Goal: Task Accomplishment & Management: Use online tool/utility

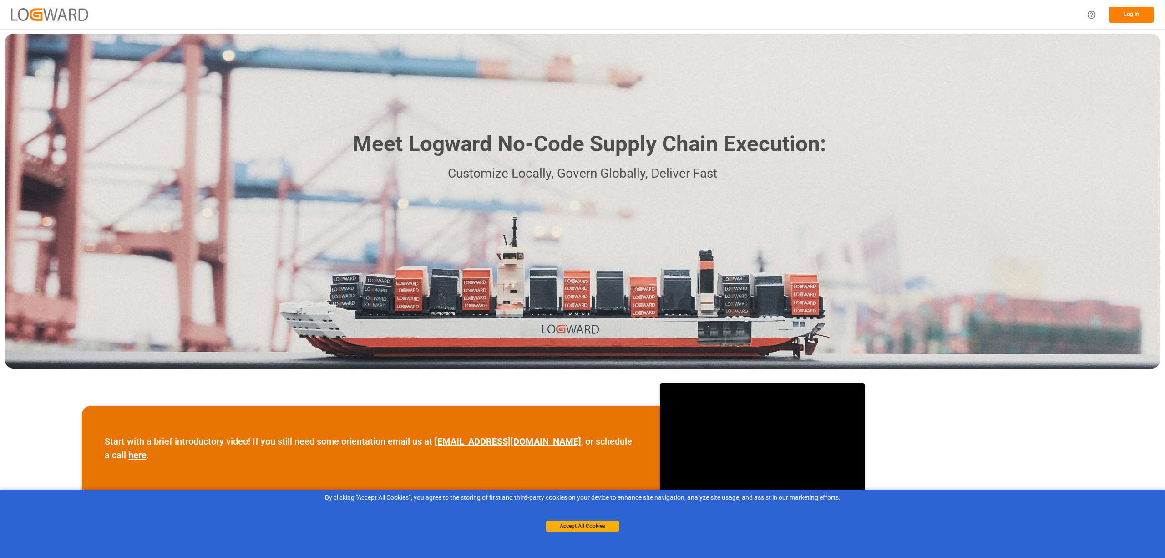
click at [1125, 8] on button "Log In" at bounding box center [1132, 15] width 46 height 16
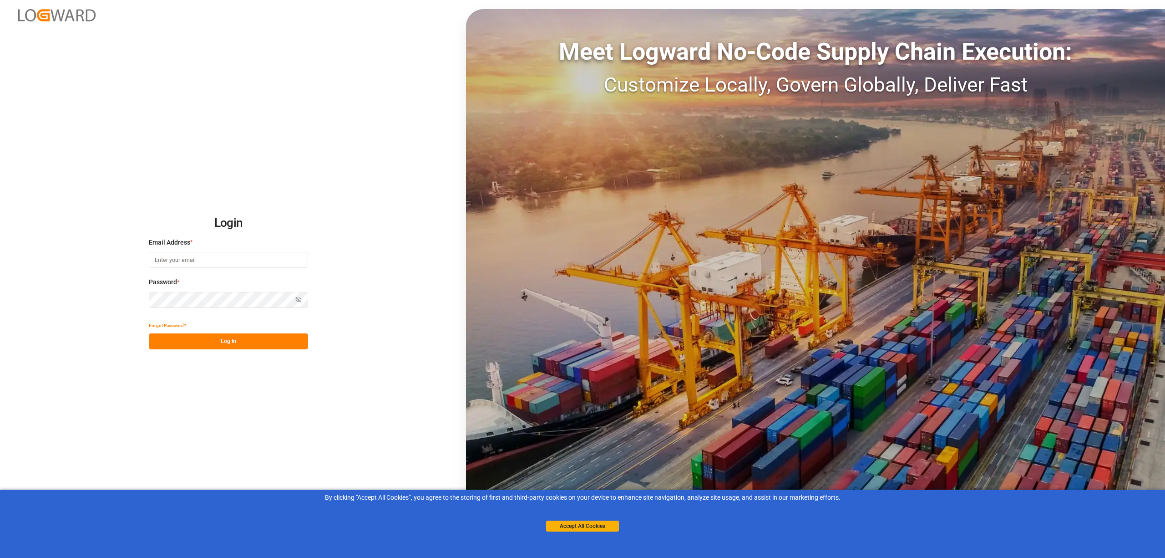
type input "[EMAIL_ADDRESS][PERSON_NAME][DOMAIN_NAME]"
click at [249, 345] on button "Log In" at bounding box center [228, 341] width 159 height 16
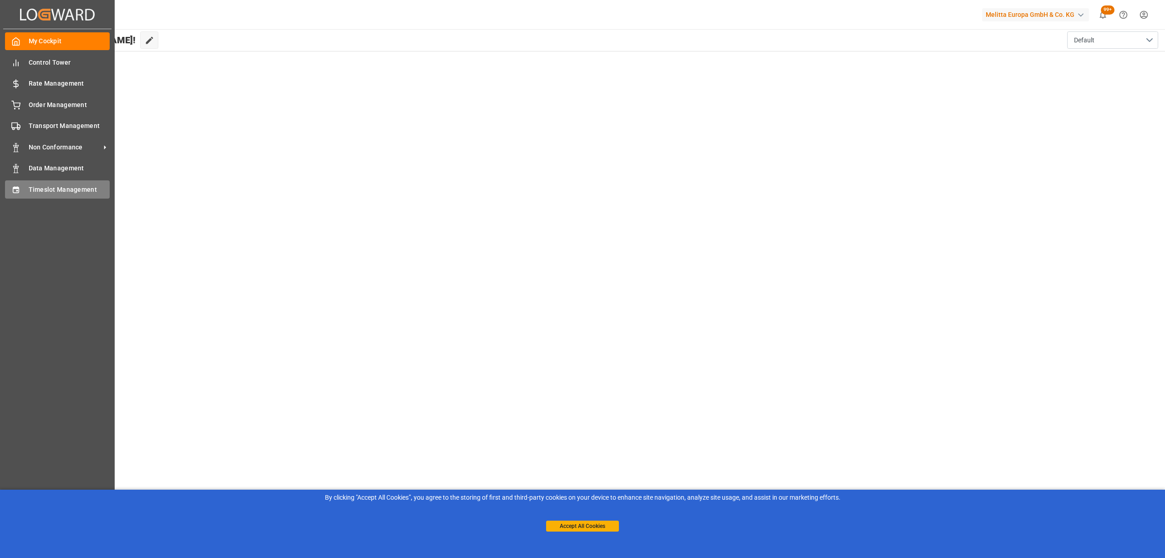
click at [42, 181] on div "Timeslot Management Timeslot Management" at bounding box center [57, 189] width 105 height 18
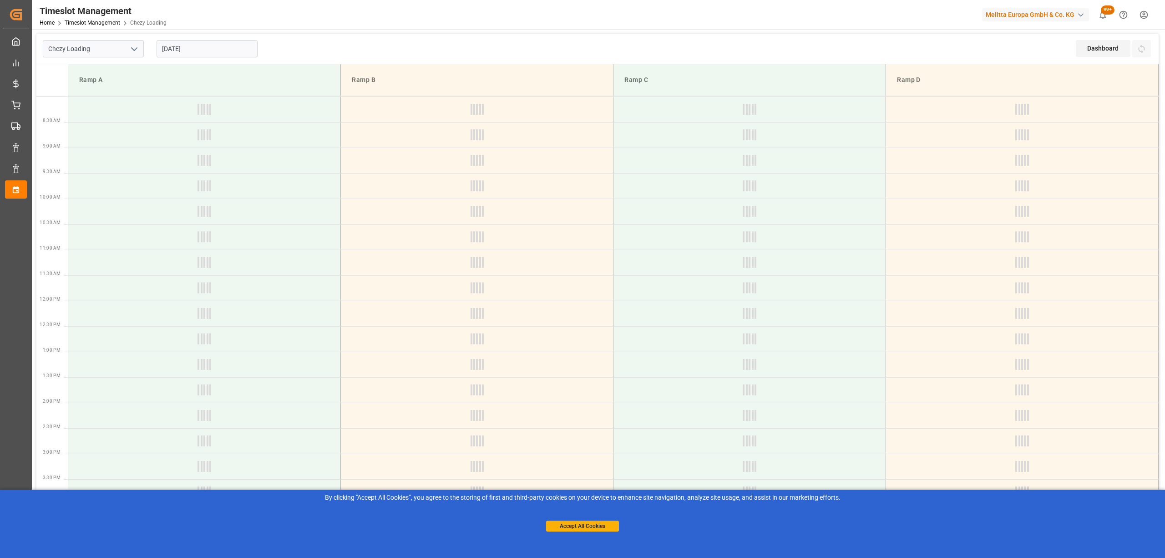
type input "Chezy Loading"
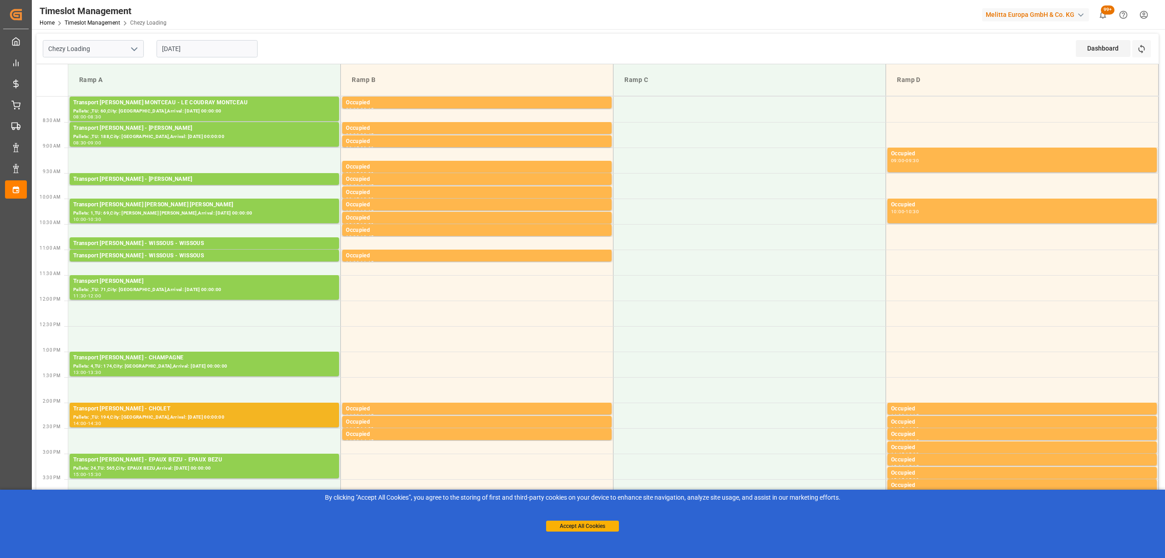
click at [239, 56] on input "[DATE]" at bounding box center [207, 48] width 101 height 17
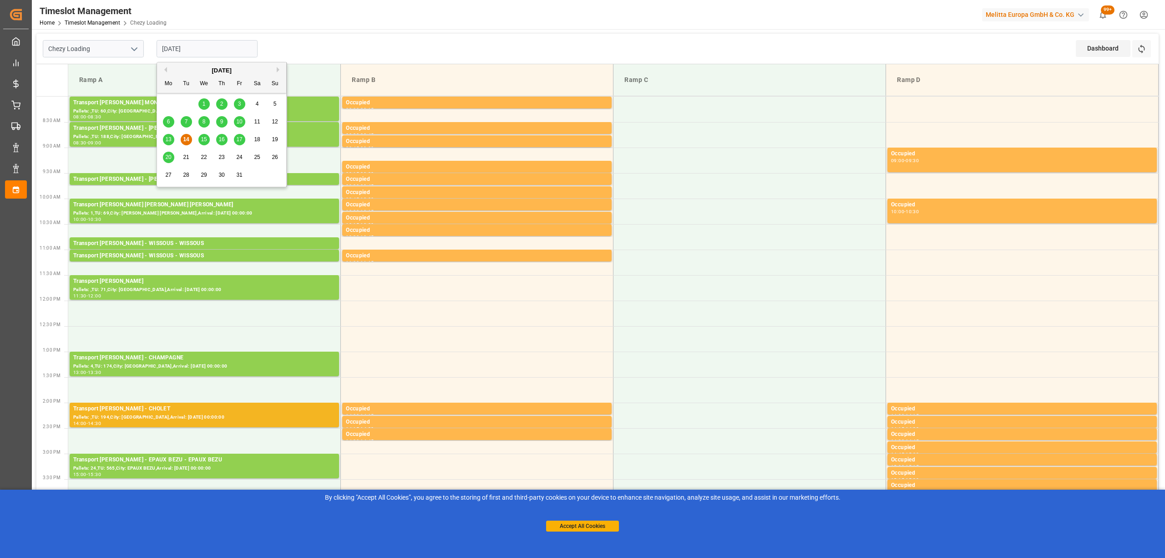
click at [314, 37] on div "Chezy Loading [DATE] Dashboard View Dashboard Refresh Time Slots" at bounding box center [597, 49] width 1122 height 30
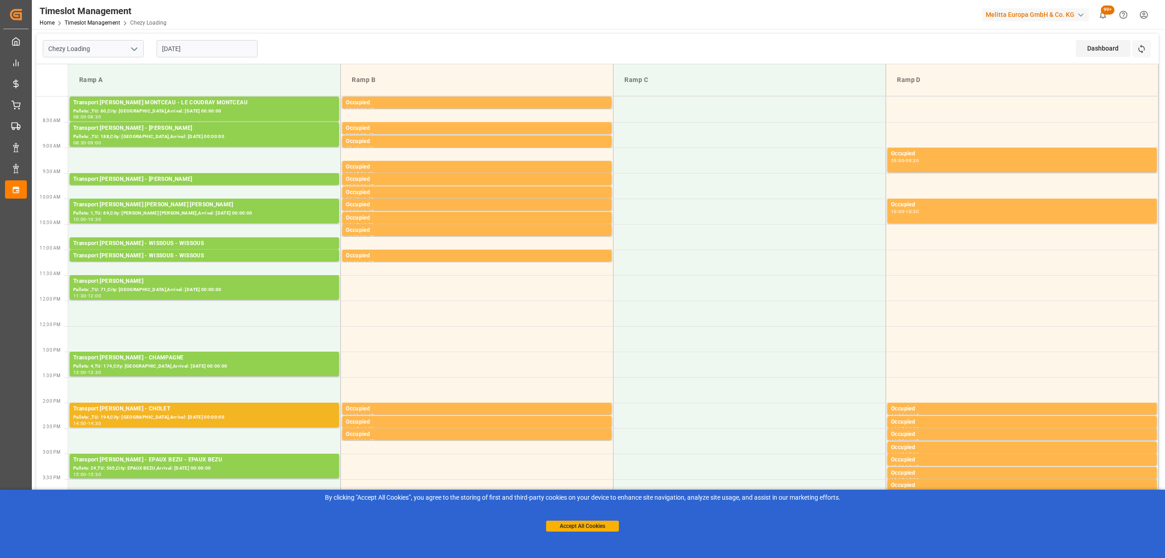
click at [1151, 54] on div "Refresh Time Slots" at bounding box center [1142, 52] width 20 height 24
click at [1147, 51] on button "Refresh Time Slots" at bounding box center [1141, 48] width 19 height 17
